Goal: Task Accomplishment & Management: Manage account settings

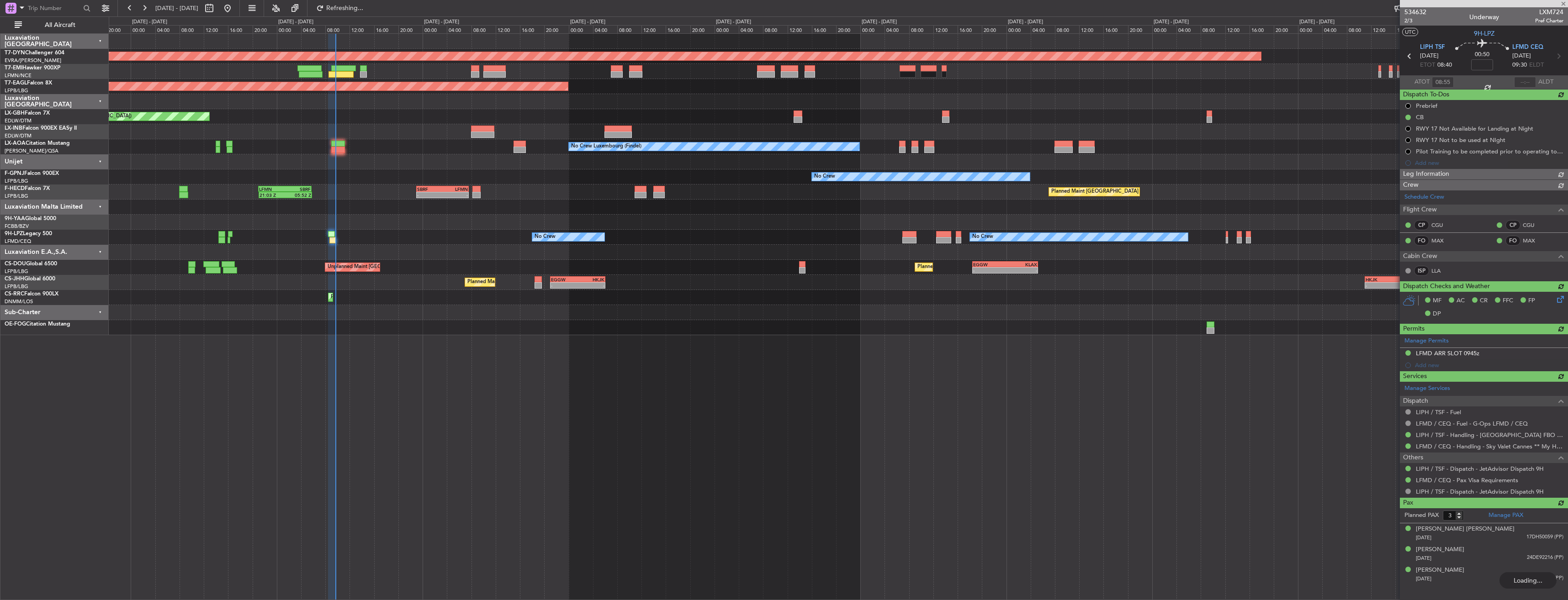
type input "09:36"
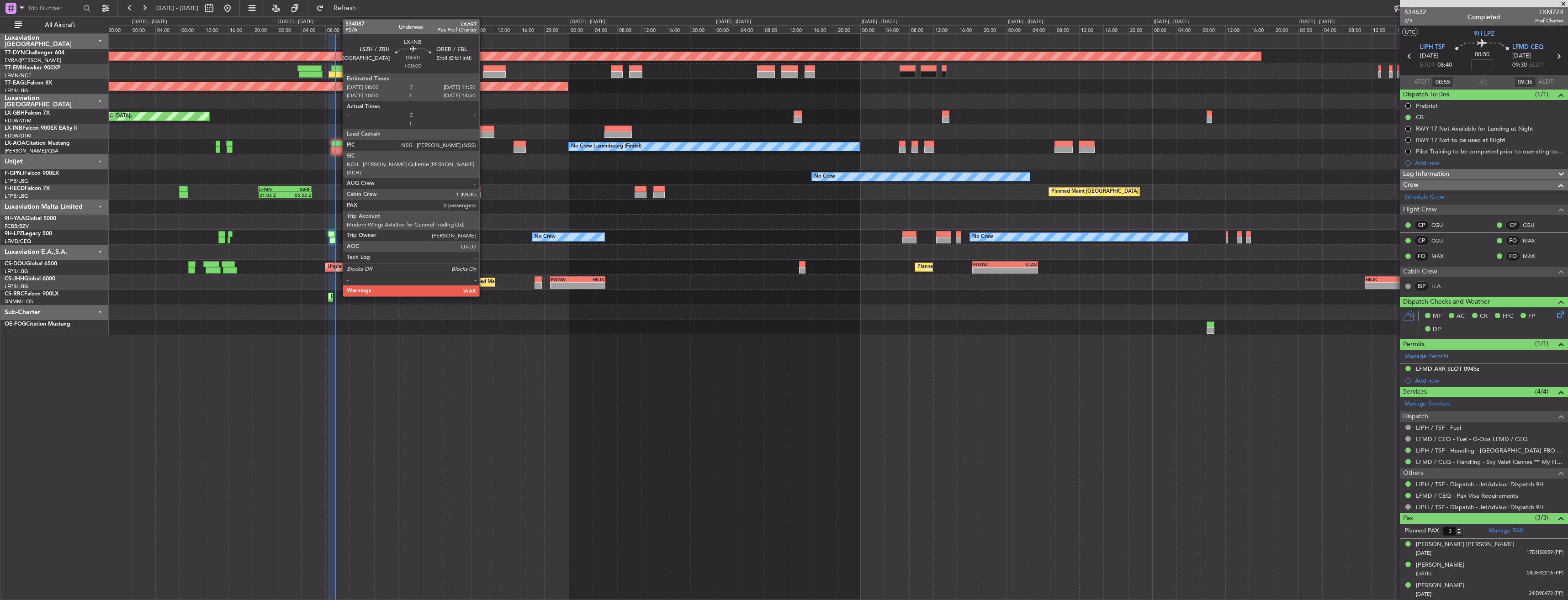
click at [483, 128] on div at bounding box center [483, 129] width 23 height 7
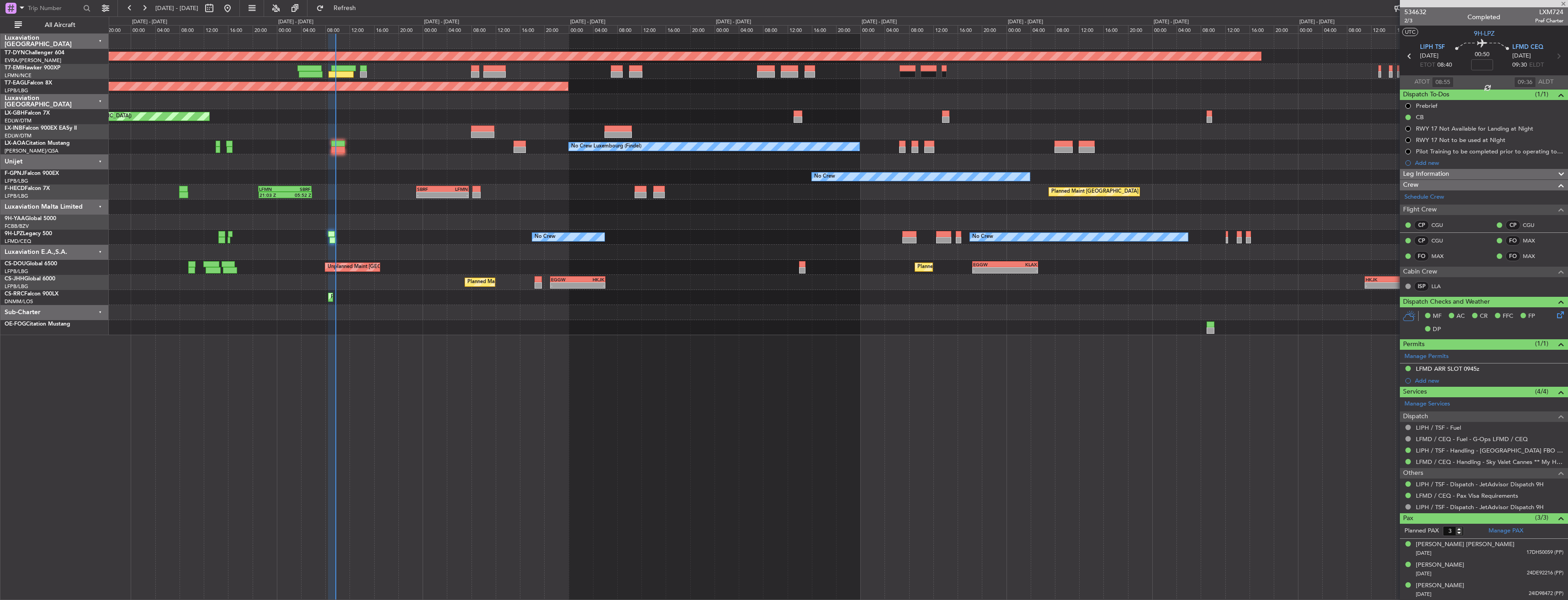
type input "0"
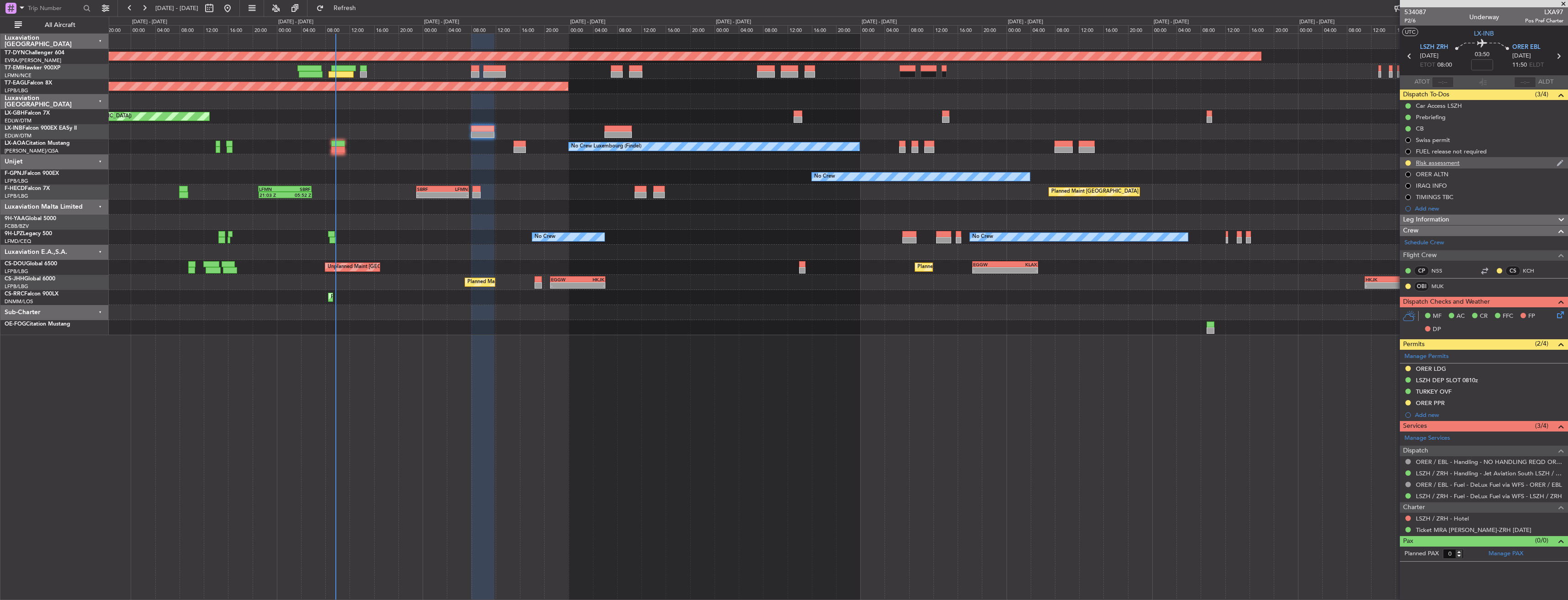
click at [1491, 164] on div "Risk assessment" at bounding box center [1484, 163] width 168 height 12
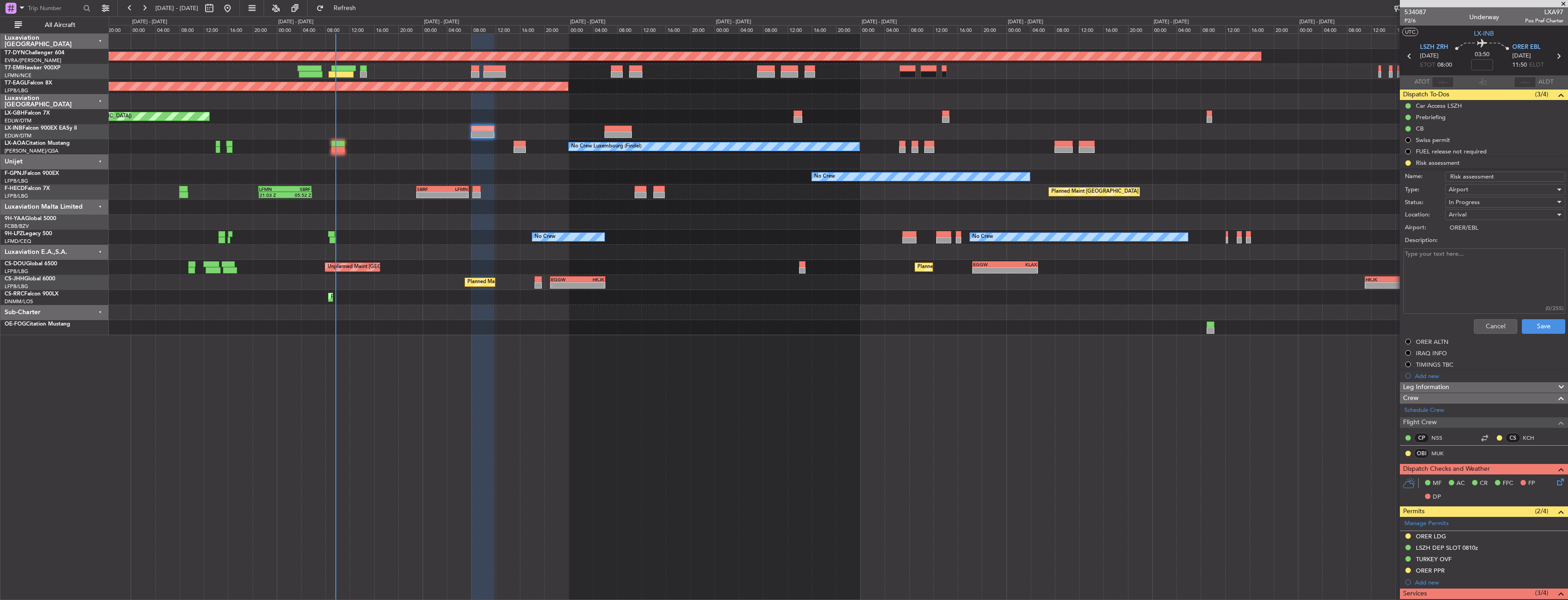
click at [1455, 259] on textarea "Description:" at bounding box center [1484, 280] width 161 height 65
type textarea "Security Department - confirmed Crew - confirmed."
click at [1539, 326] on button "Save" at bounding box center [1544, 326] width 43 height 15
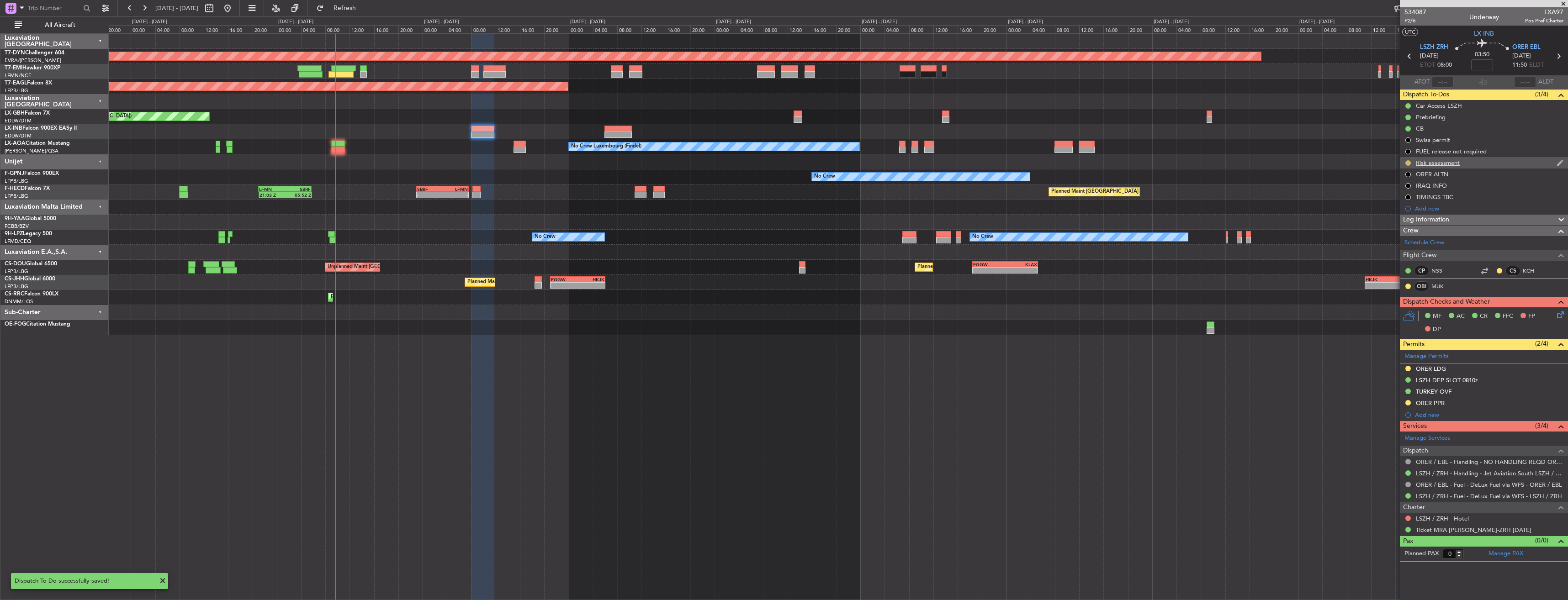
click at [1409, 160] on button at bounding box center [1408, 163] width 6 height 6
click at [1403, 201] on span "Completed" at bounding box center [1412, 202] width 30 height 9
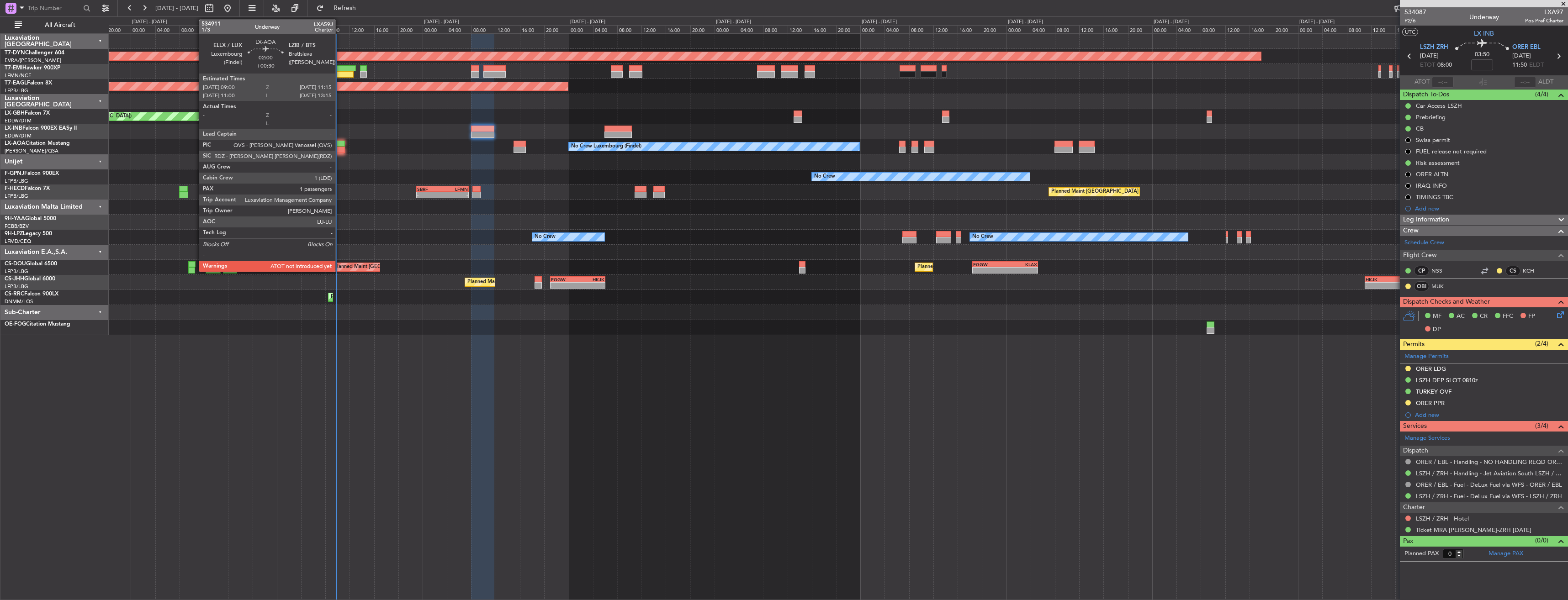
click at [339, 148] on div at bounding box center [338, 150] width 14 height 7
type input "+00:30"
type input "1"
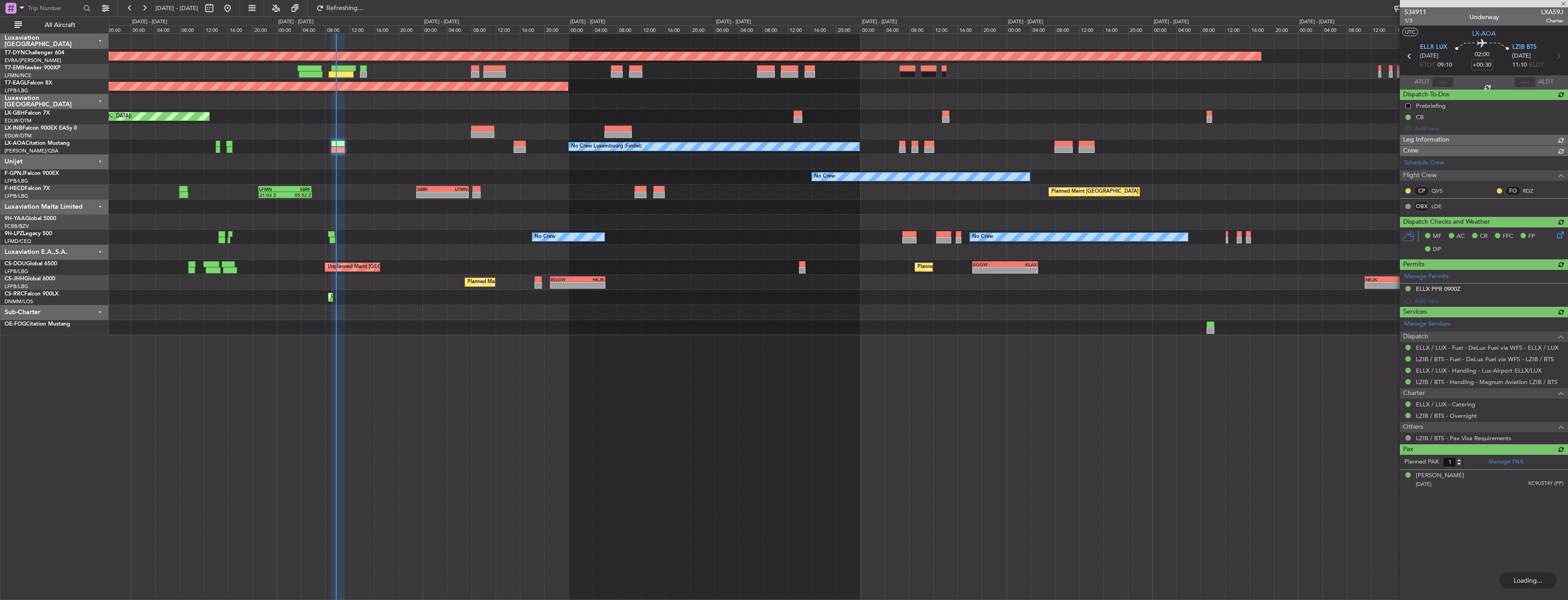
type input "09:23"
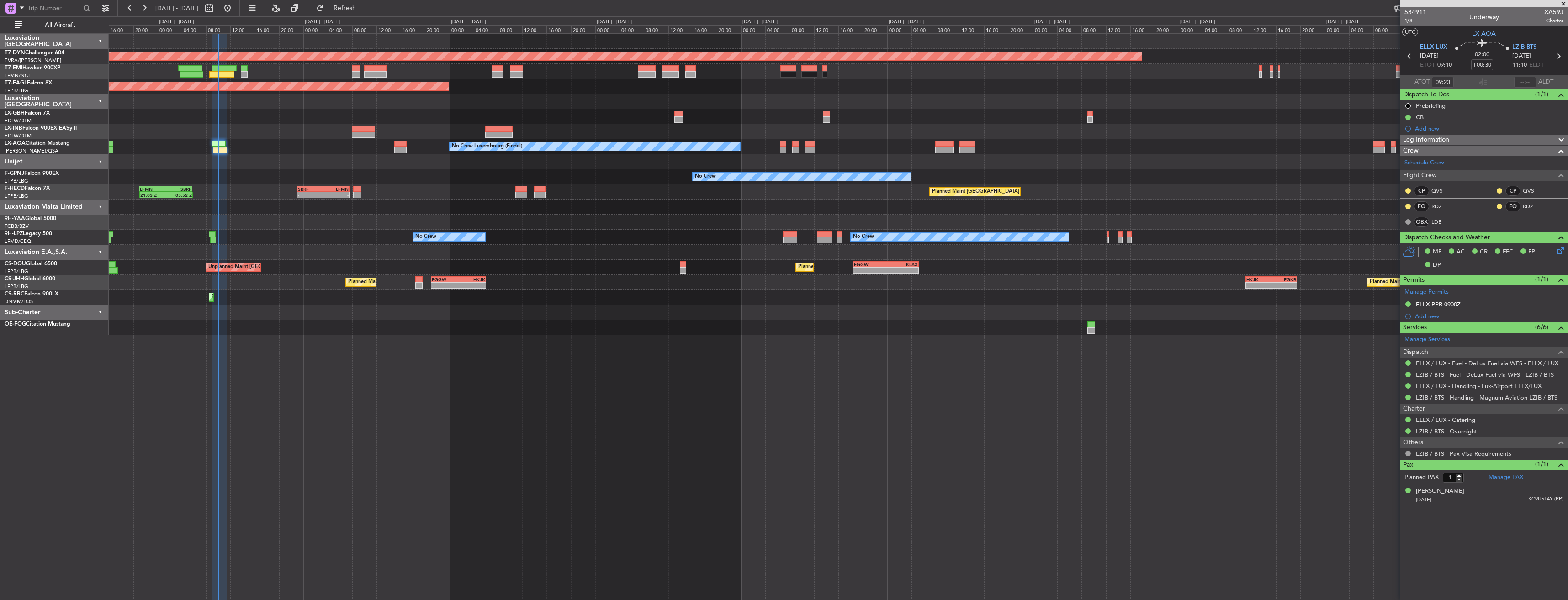
click at [885, 139] on div at bounding box center [838, 131] width 1459 height 15
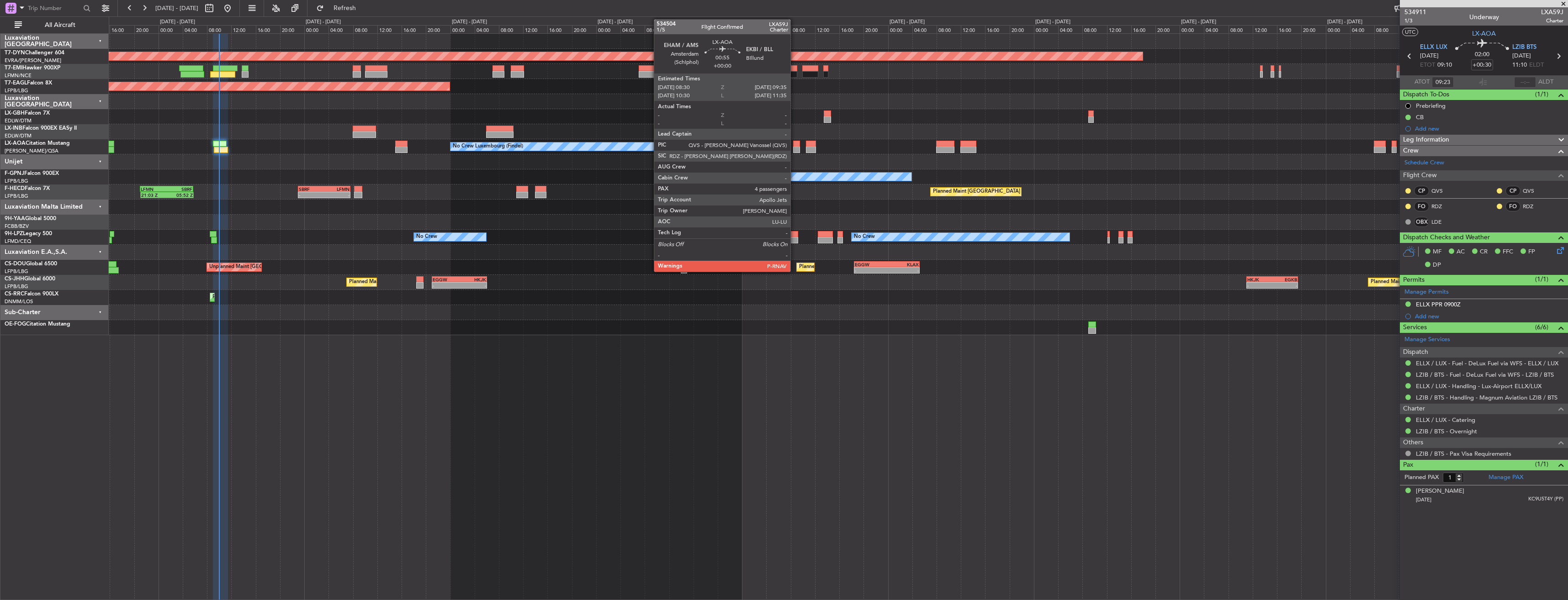
click at [795, 146] on div at bounding box center [796, 144] width 7 height 7
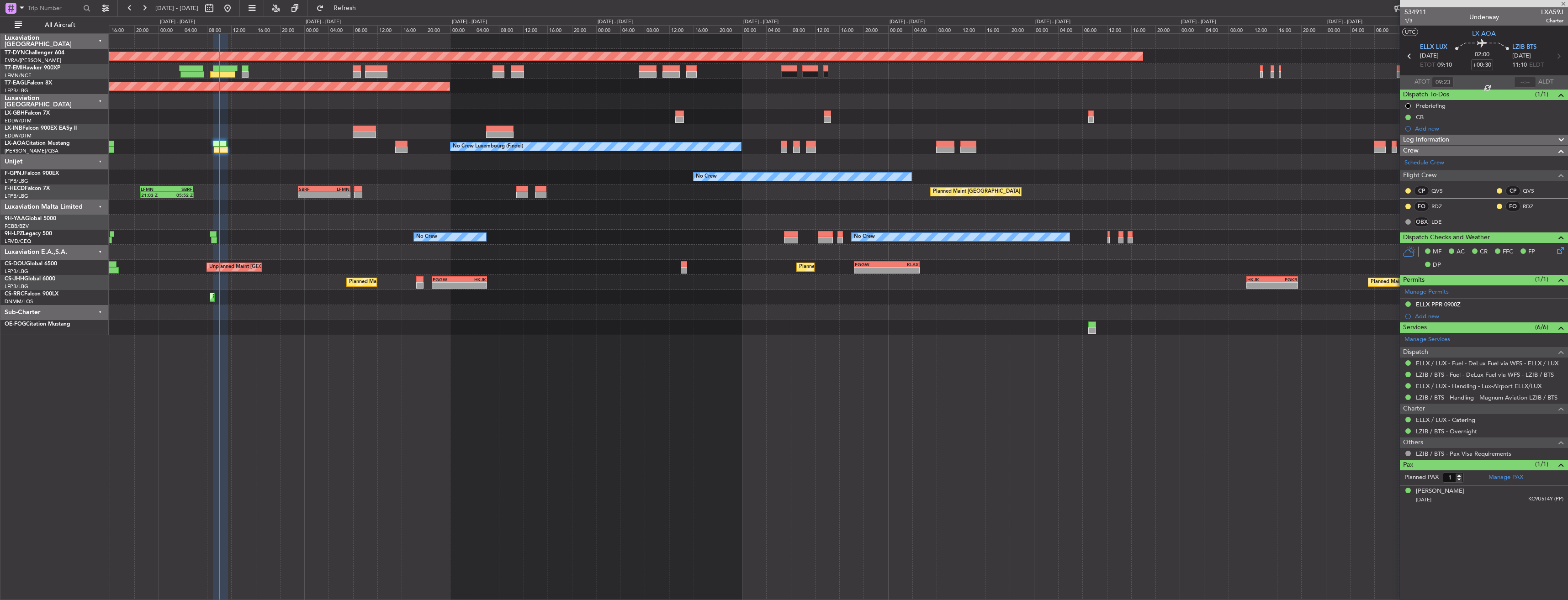
type input "4"
